Goal: Contribute content: Add original content to the website for others to see

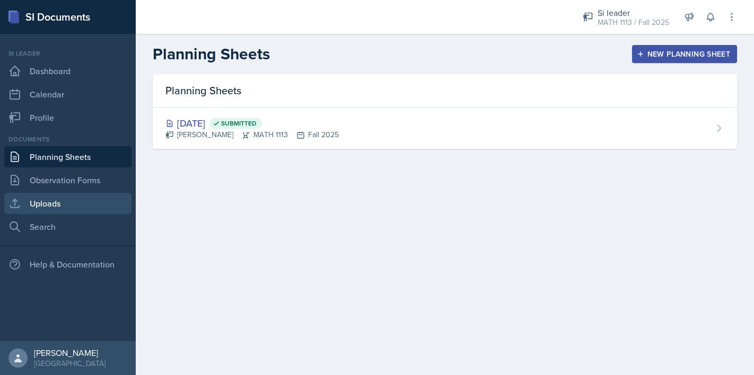
click at [51, 202] on link "Uploads" at bounding box center [67, 203] width 127 height 21
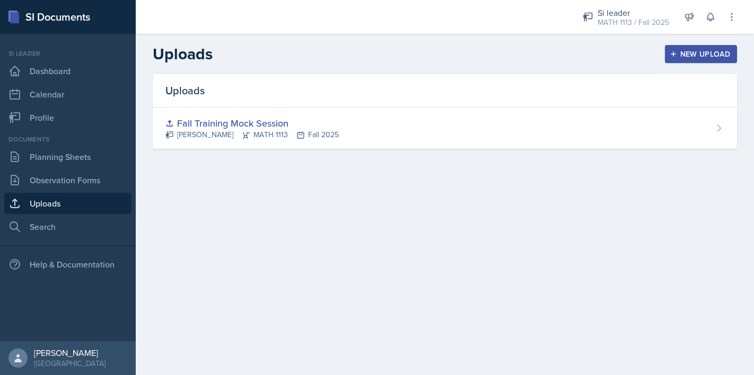
click at [697, 50] on div "New Upload" at bounding box center [700, 54] width 59 height 8
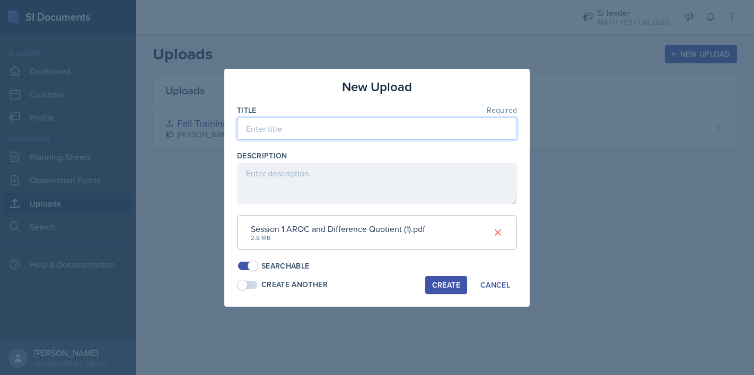
click at [349, 131] on input at bounding box center [377, 129] width 280 height 22
type input "AROC and Difference Quotient"
click at [443, 283] on div "Create" at bounding box center [446, 285] width 28 height 8
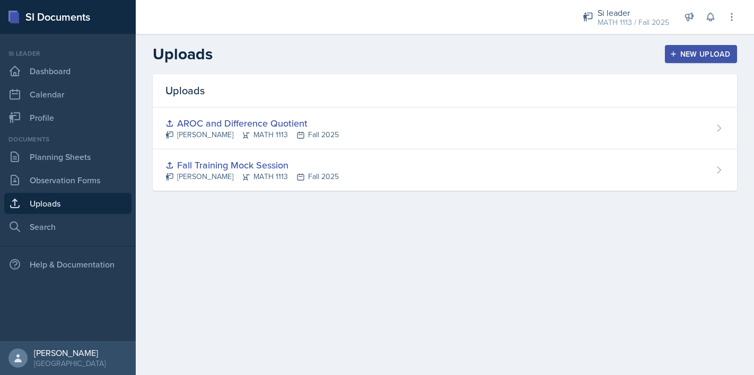
click at [679, 57] on div "New Upload" at bounding box center [700, 54] width 59 height 8
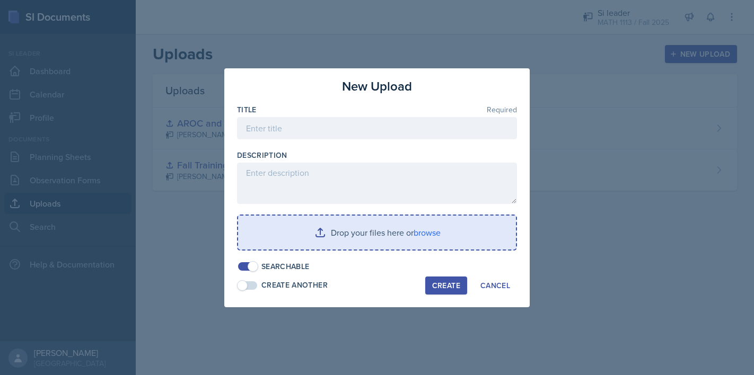
click at [373, 243] on input "file" at bounding box center [377, 233] width 278 height 34
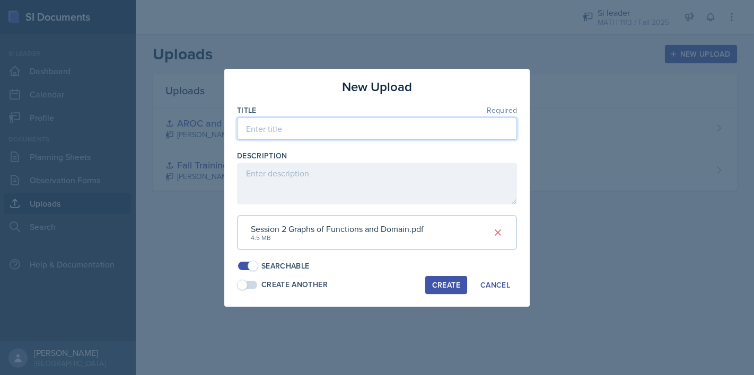
click at [378, 123] on input at bounding box center [377, 129] width 280 height 22
type input "Graphs of Functions and Domain"
click at [439, 281] on div "Create" at bounding box center [446, 285] width 28 height 8
